Goal: Find contact information: Find contact information

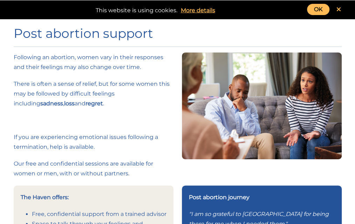
click at [318, 9] on link "OK" at bounding box center [318, 9] width 22 height 11
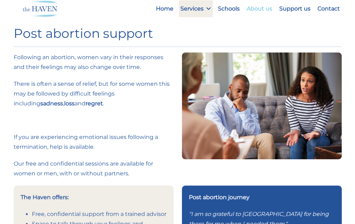
click at [269, 9] on link "About us" at bounding box center [259, 8] width 29 height 17
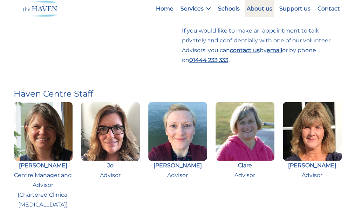
scroll to position [280, 0]
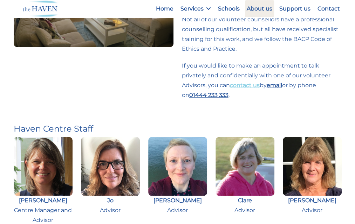
click at [251, 84] on link "contact us" at bounding box center [245, 85] width 30 height 7
